Goal: Task Accomplishment & Management: Use online tool/utility

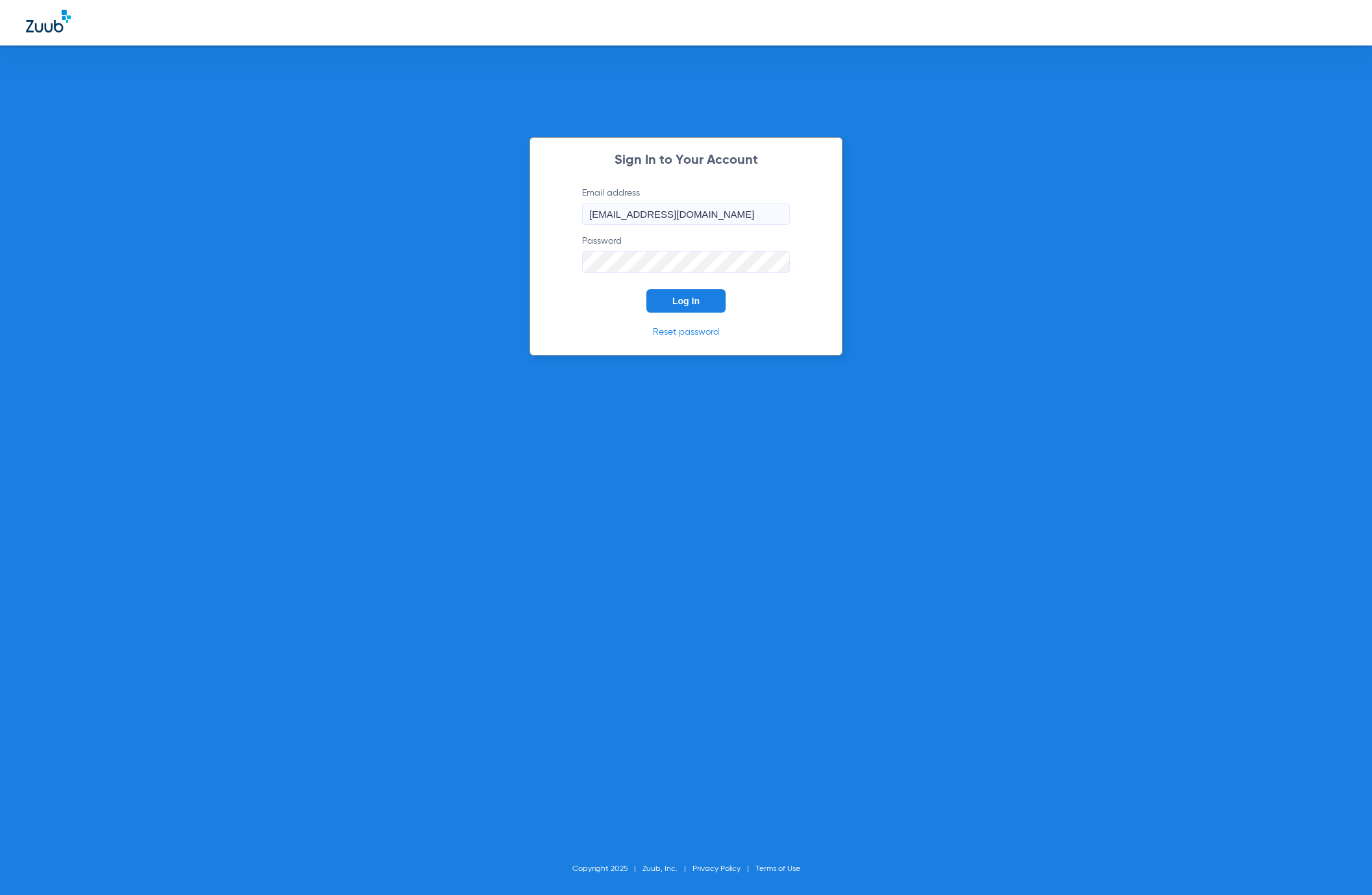
click at [673, 305] on span "Log In" at bounding box center [686, 300] width 27 height 10
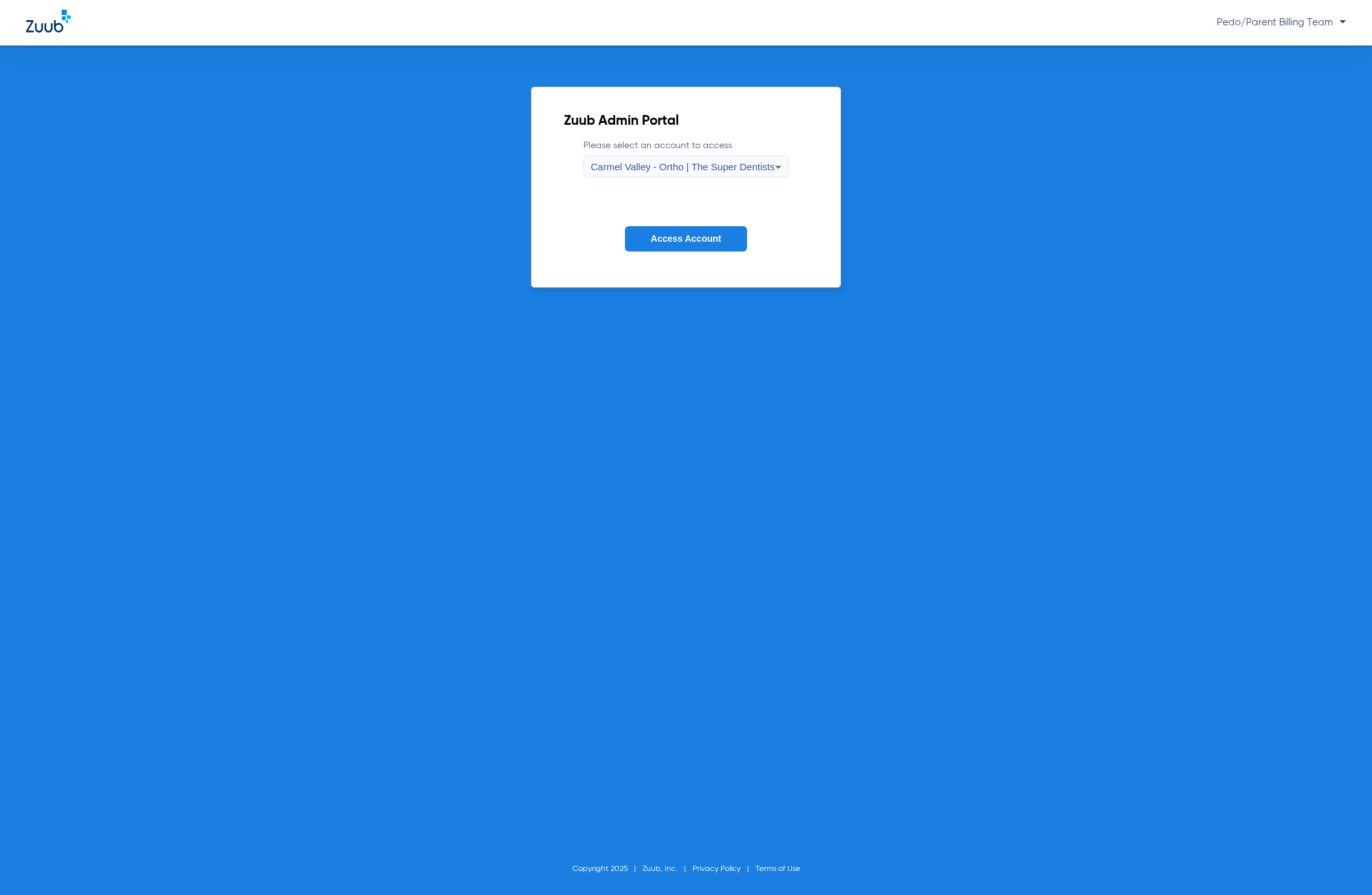
click at [705, 162] on span "Carmel Valley - Ortho | The Super Dentists" at bounding box center [682, 166] width 184 height 11
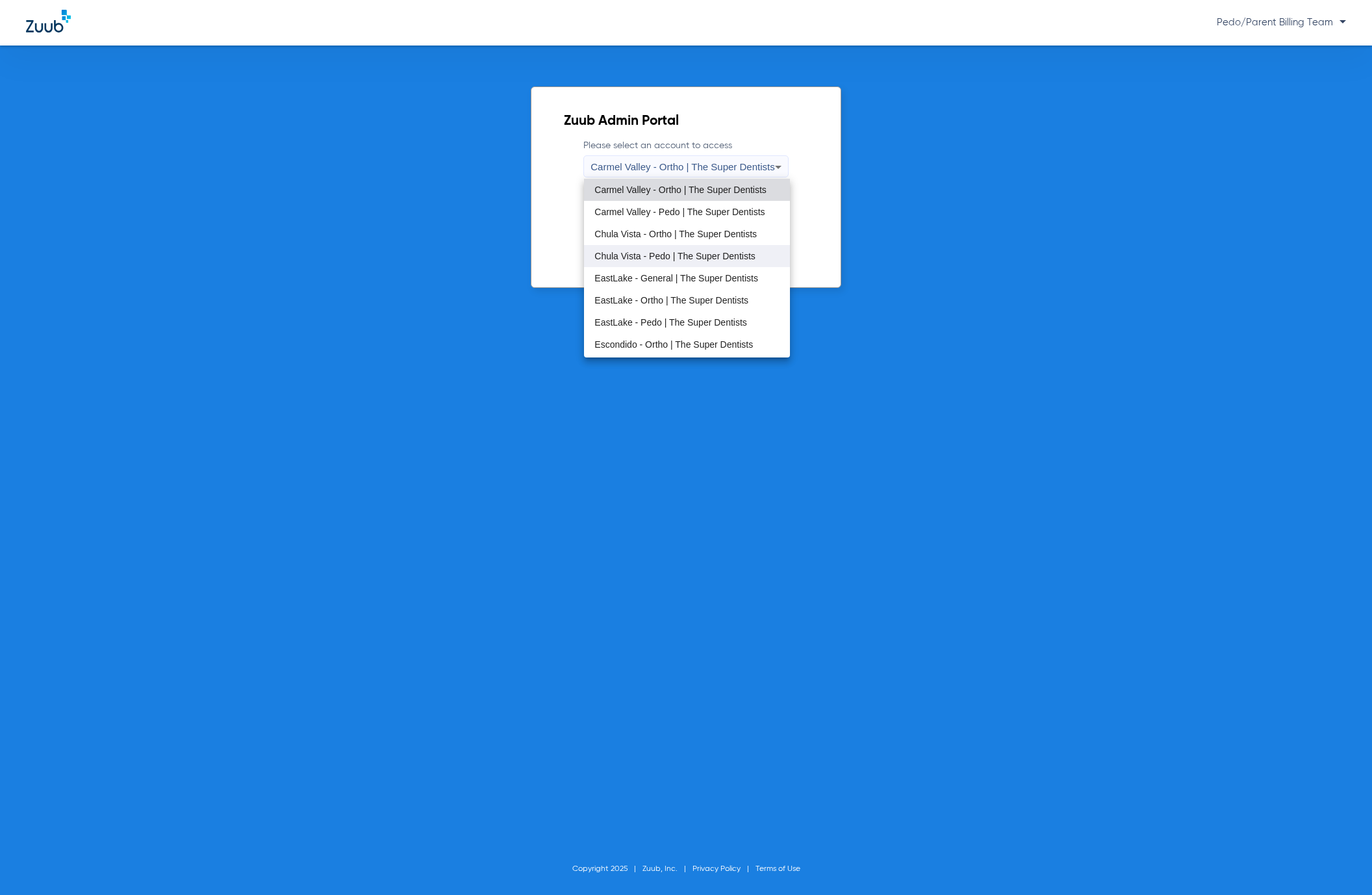
click at [666, 253] on span "Chula Vista - Pedo | The Super Dentists" at bounding box center [675, 256] width 161 height 9
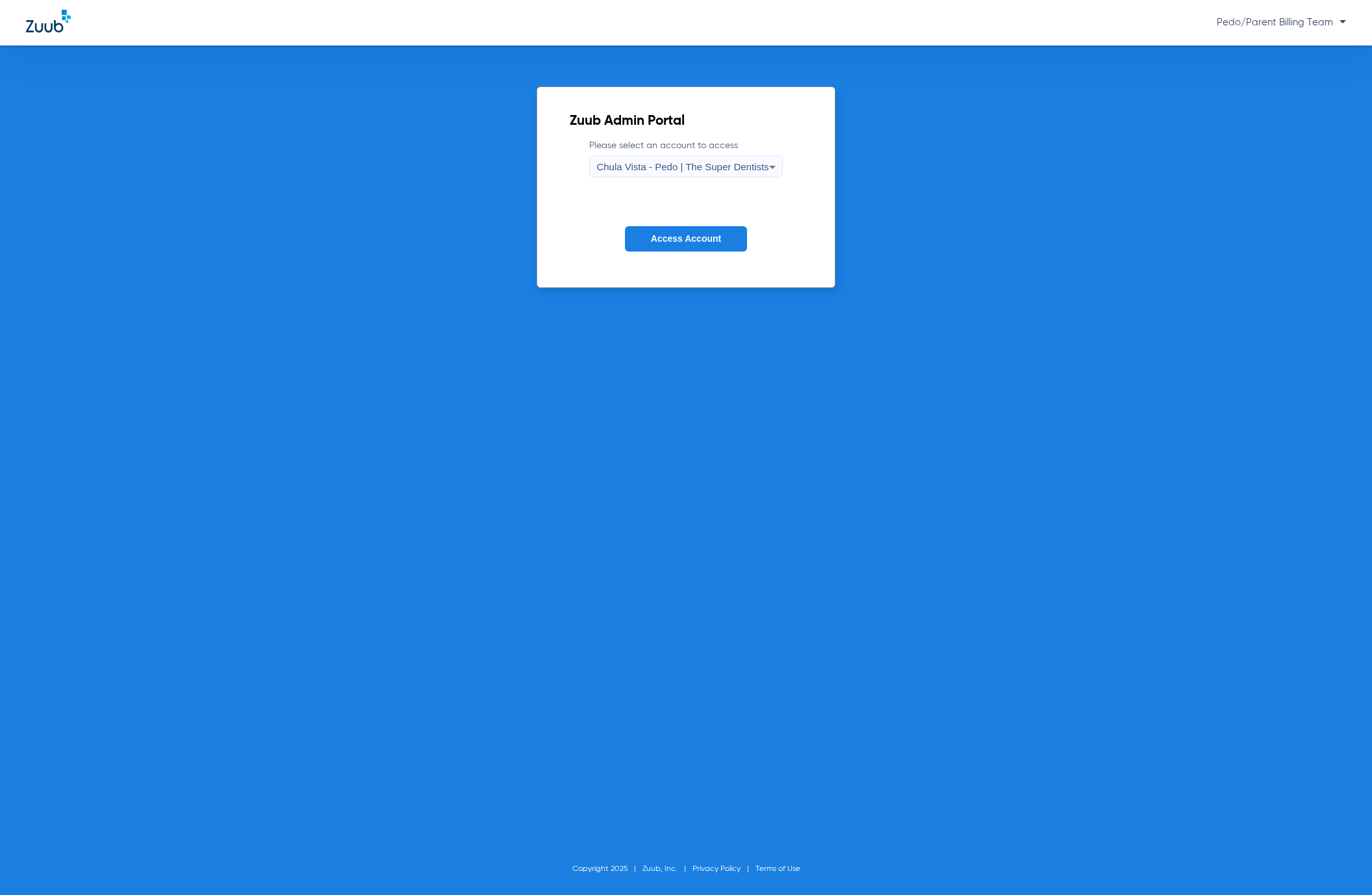
click at [717, 233] on button "Access Account" at bounding box center [686, 239] width 122 height 25
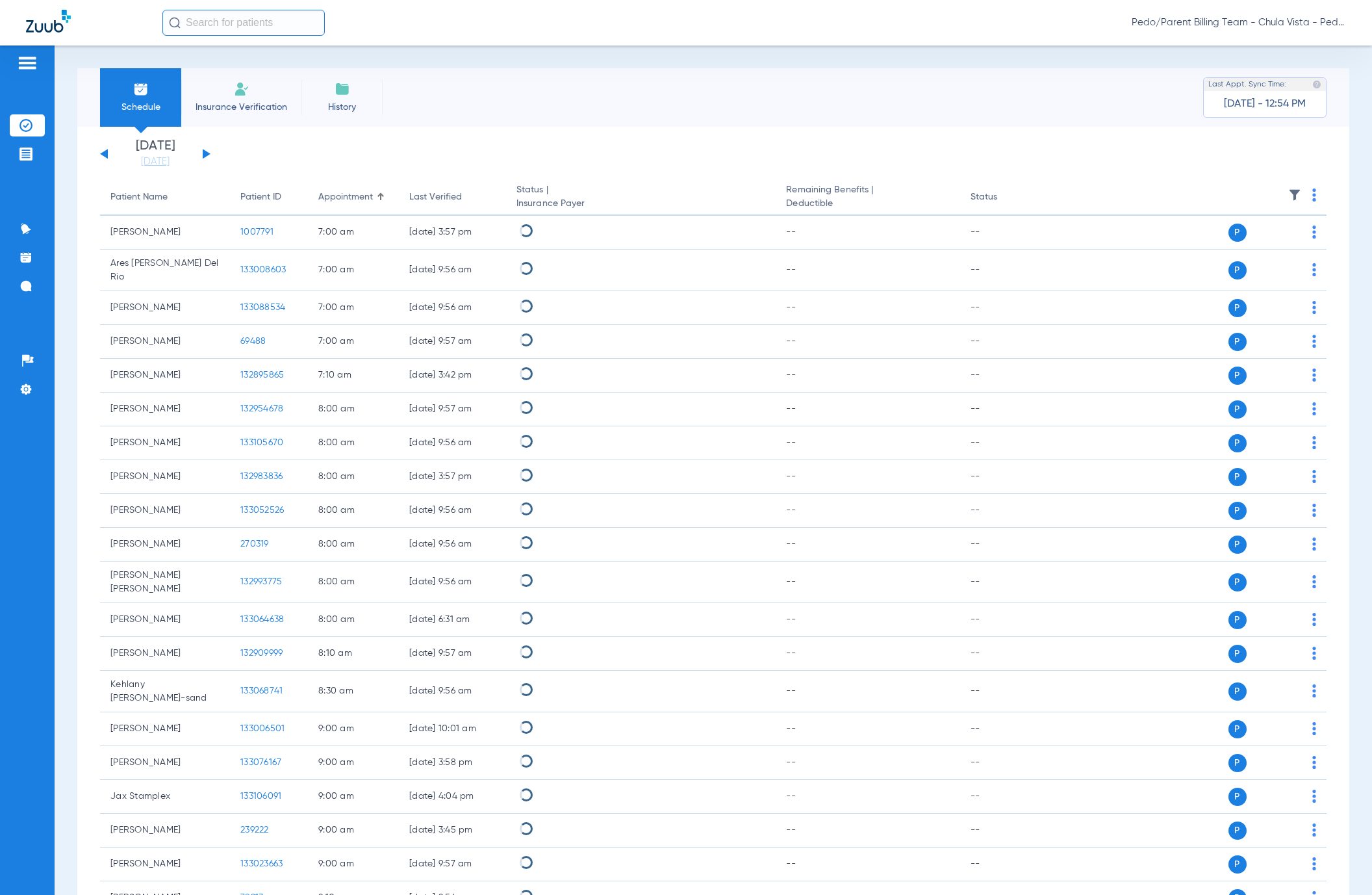
click at [207, 154] on button at bounding box center [207, 154] width 8 height 10
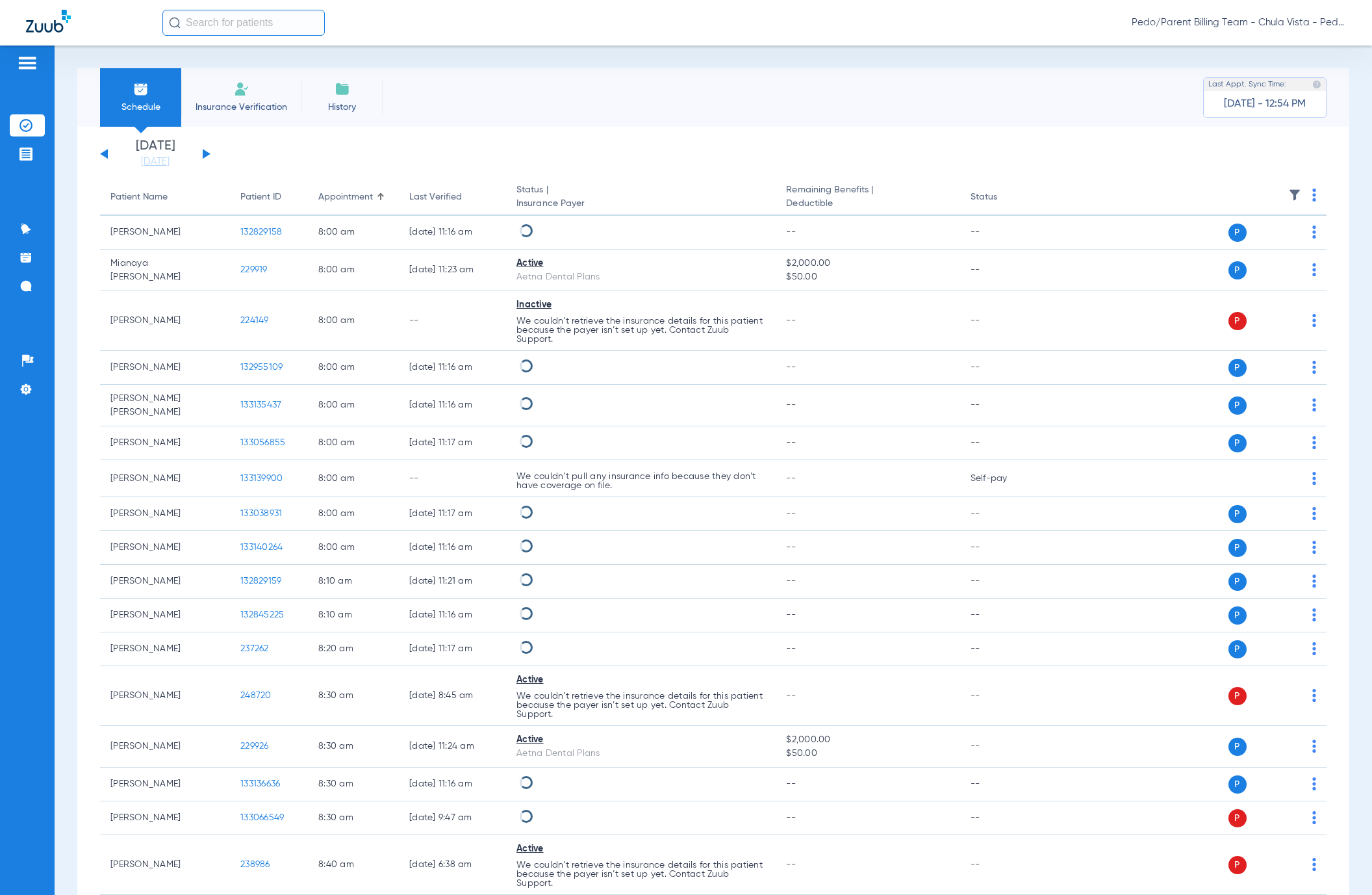
click at [1296, 187] on th at bounding box center [1187, 197] width 279 height 37
click at [1312, 191] on img at bounding box center [1314, 195] width 4 height 13
click at [1237, 245] on span "Verify All" at bounding box center [1253, 246] width 78 height 9
